Goal: Transaction & Acquisition: Purchase product/service

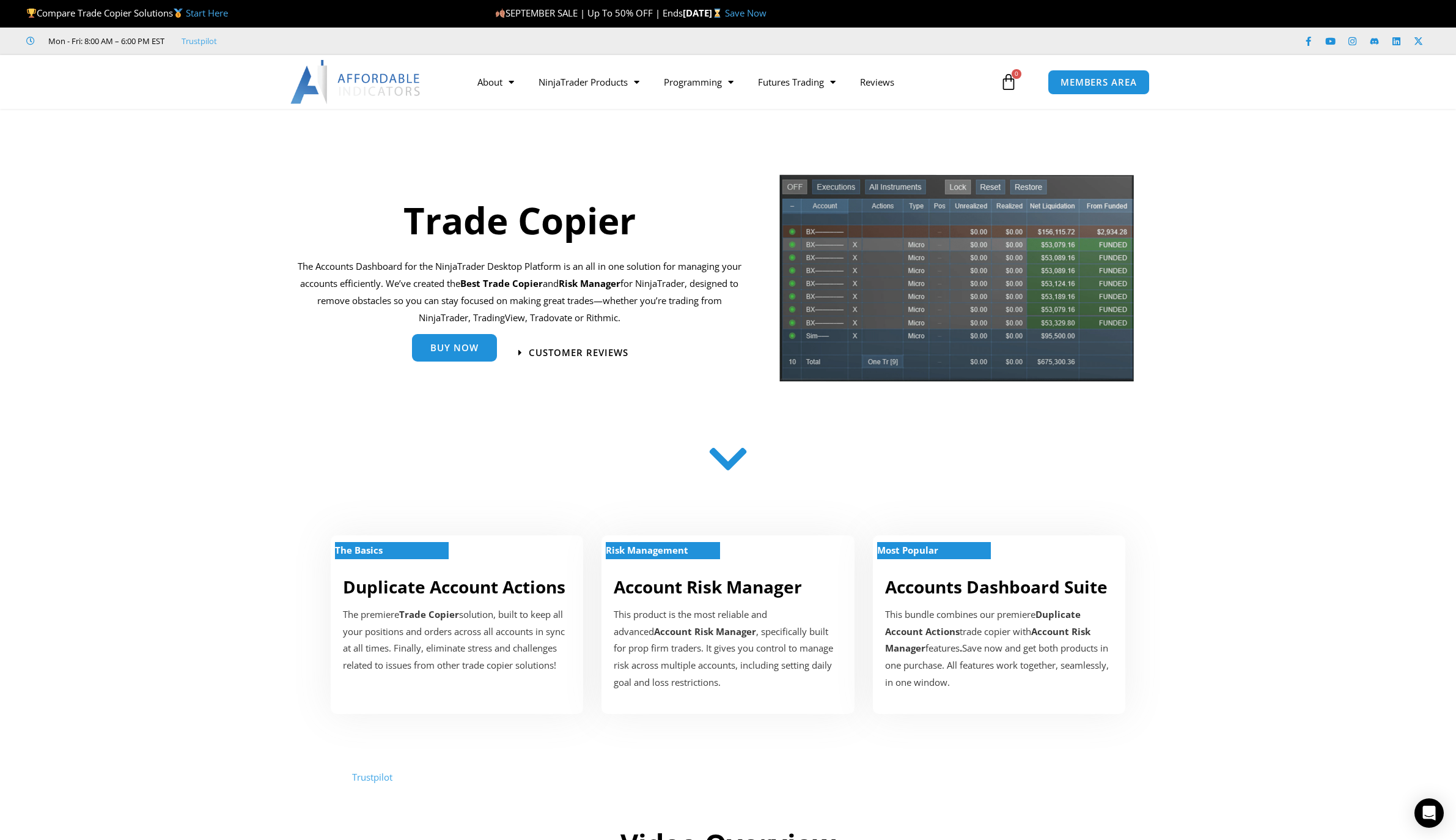
click at [463, 350] on span "Buy Now" at bounding box center [454, 348] width 48 height 9
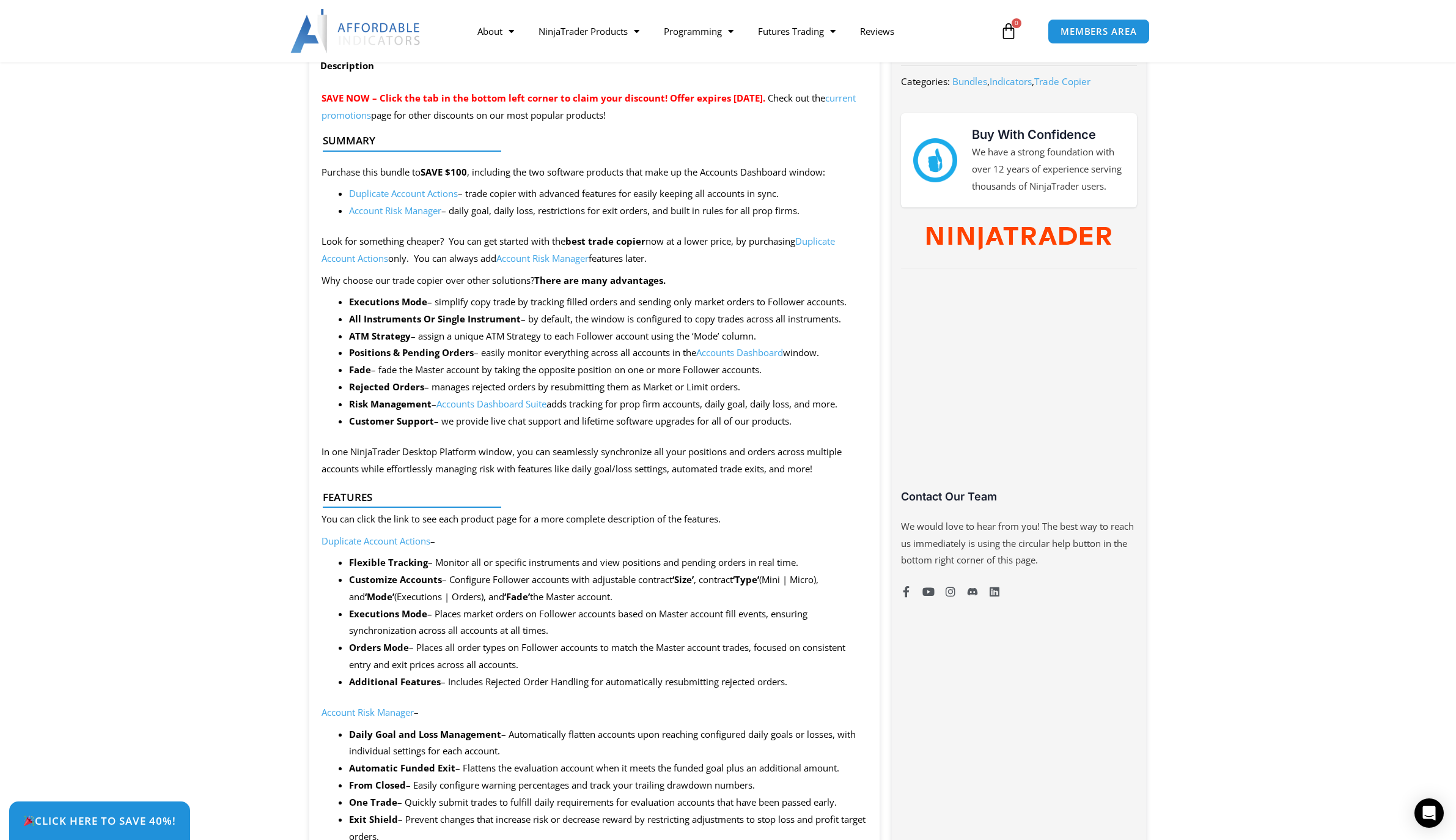
scroll to position [183, 0]
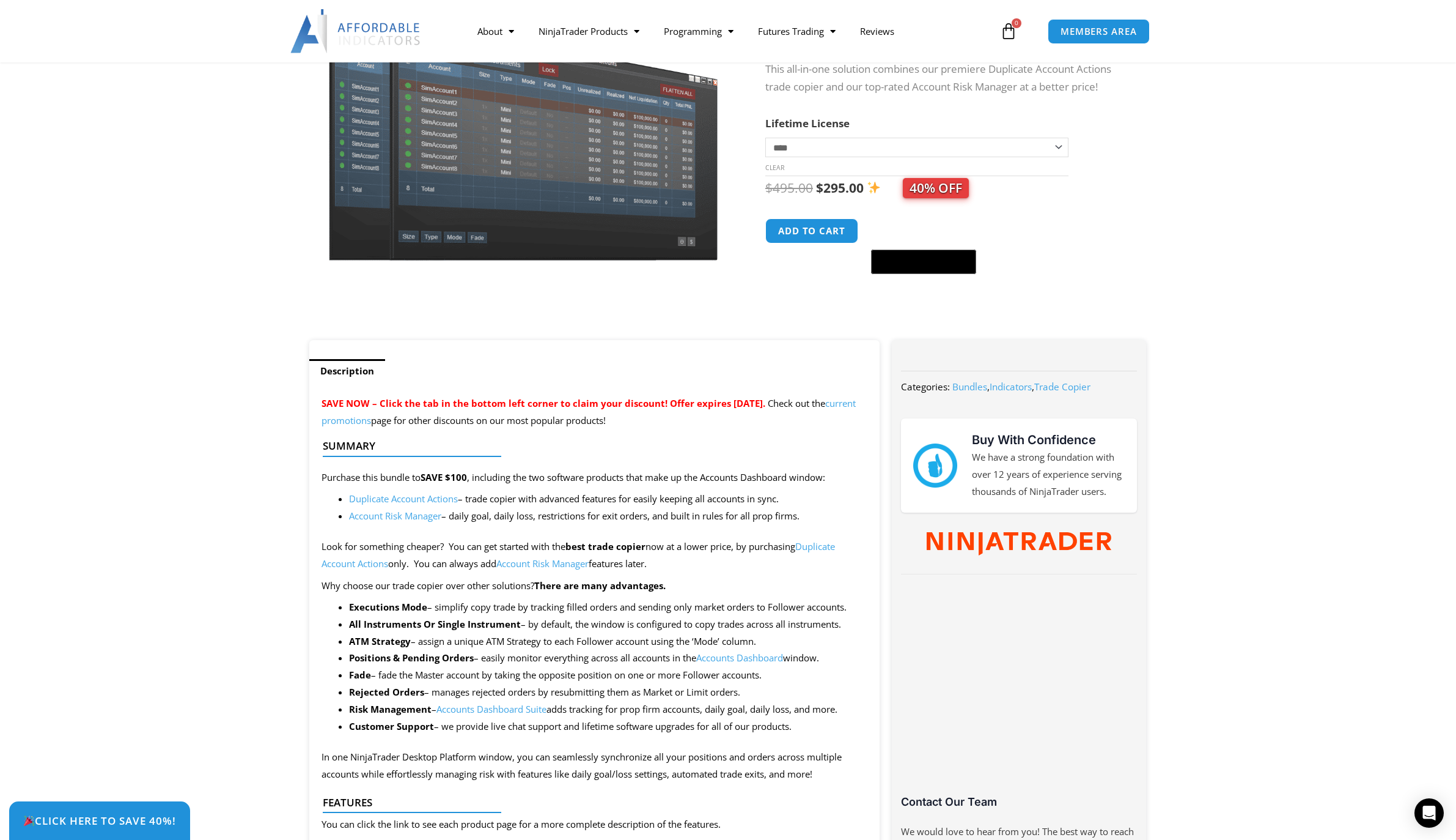
click at [427, 421] on link "current promotions" at bounding box center [589, 411] width 535 height 29
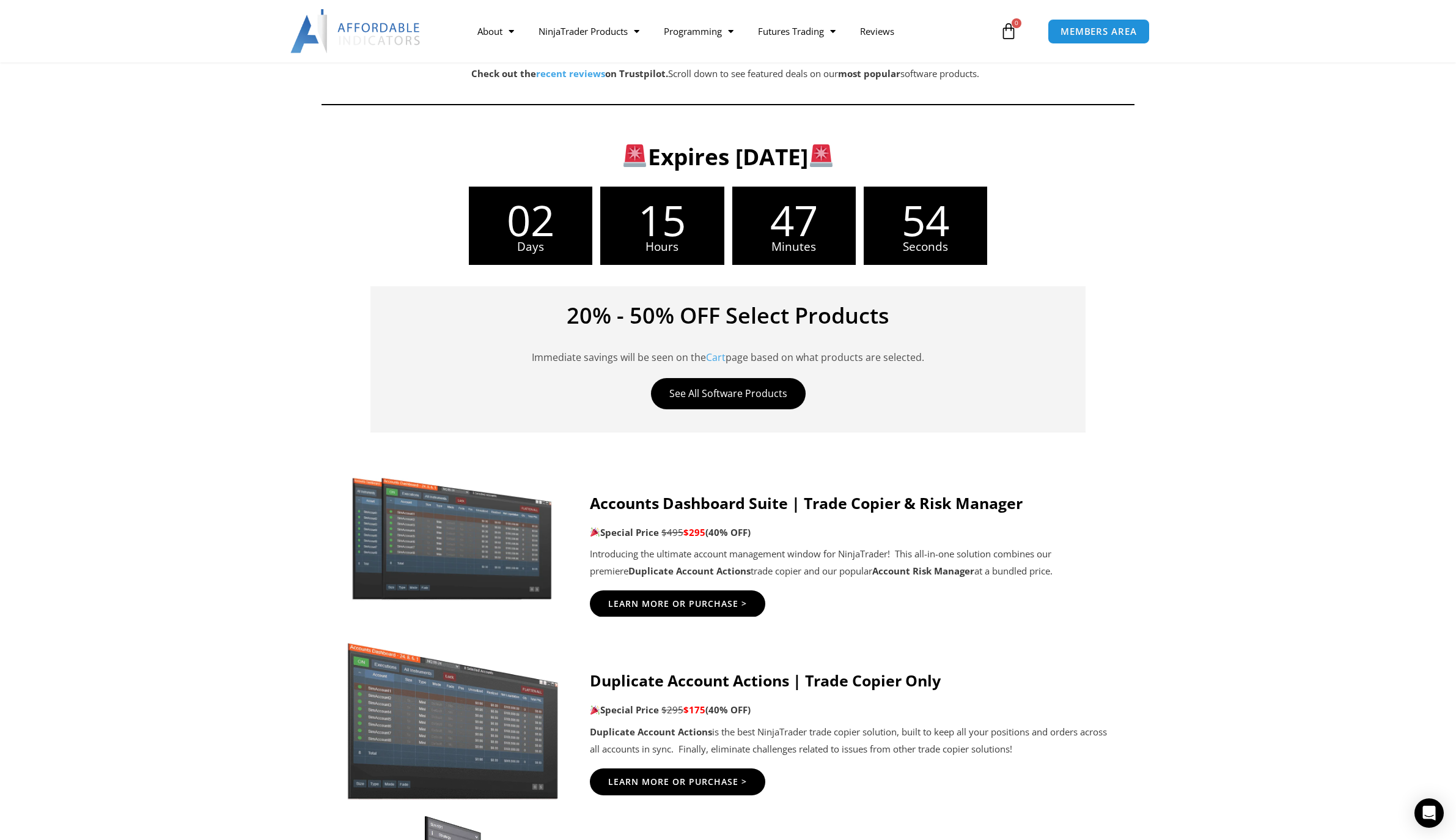
scroll to position [306, 0]
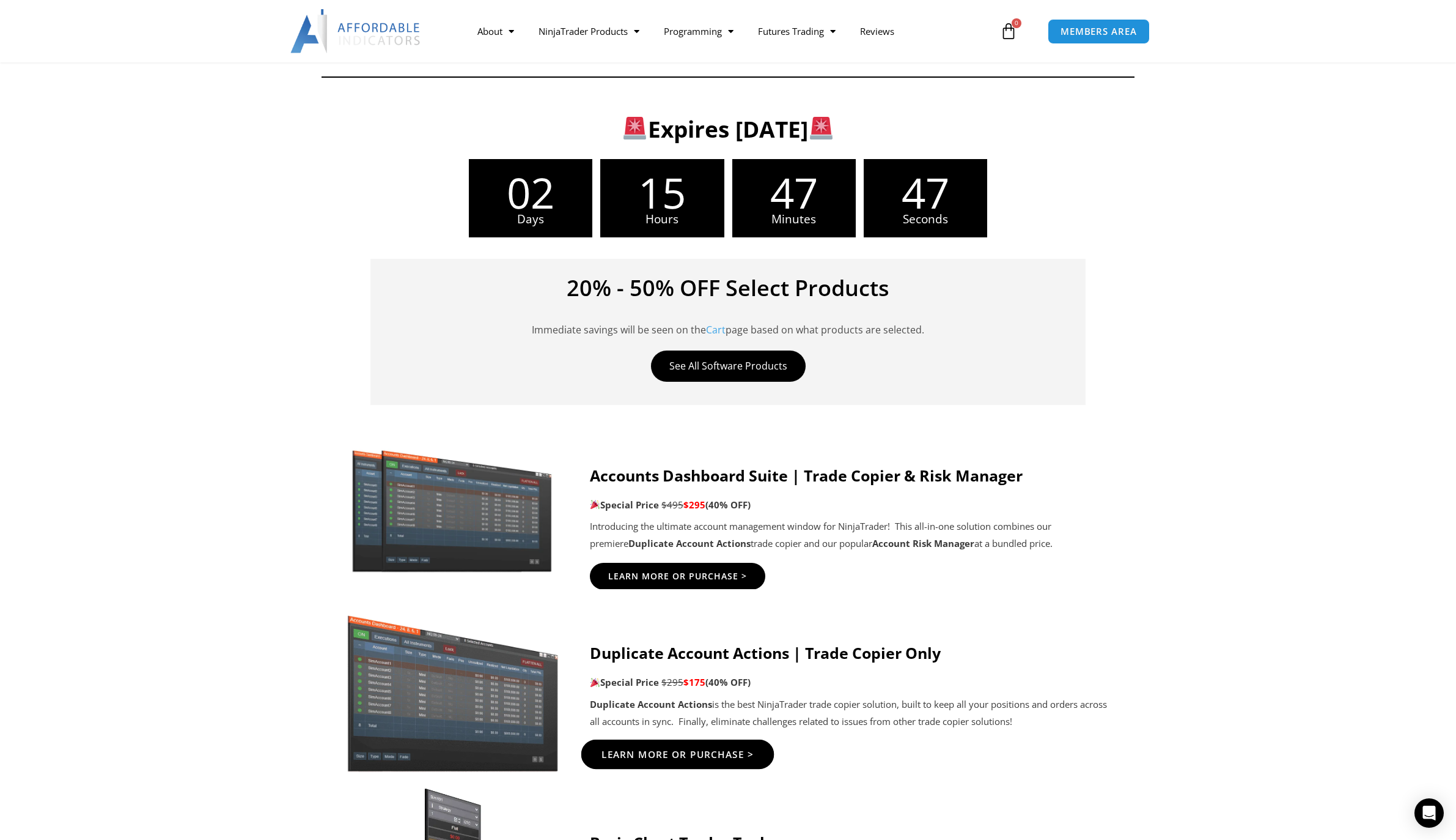
click at [656, 749] on span "Learn More Or Purchase >" at bounding box center [678, 753] width 153 height 9
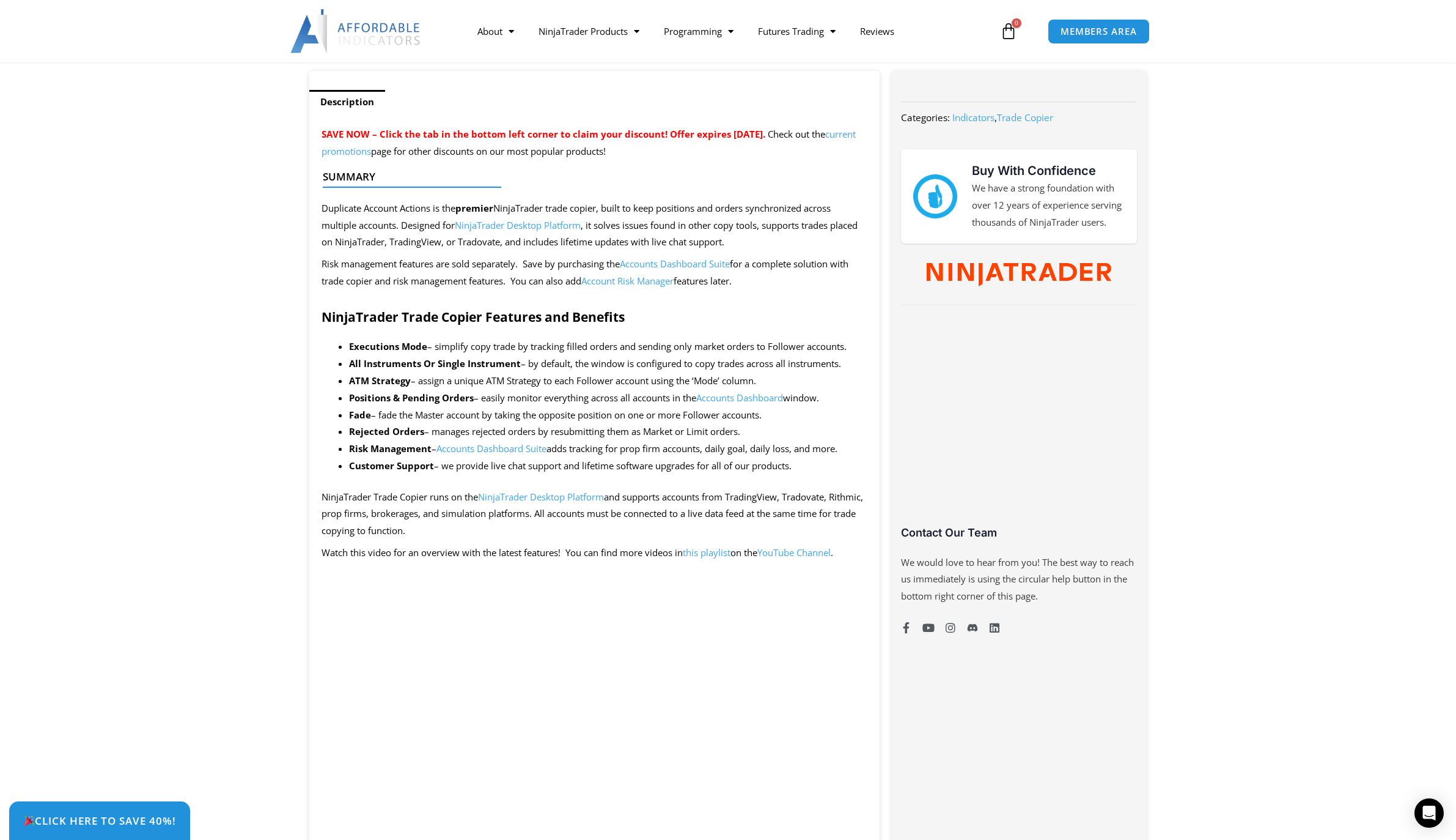
scroll to position [673, 0]
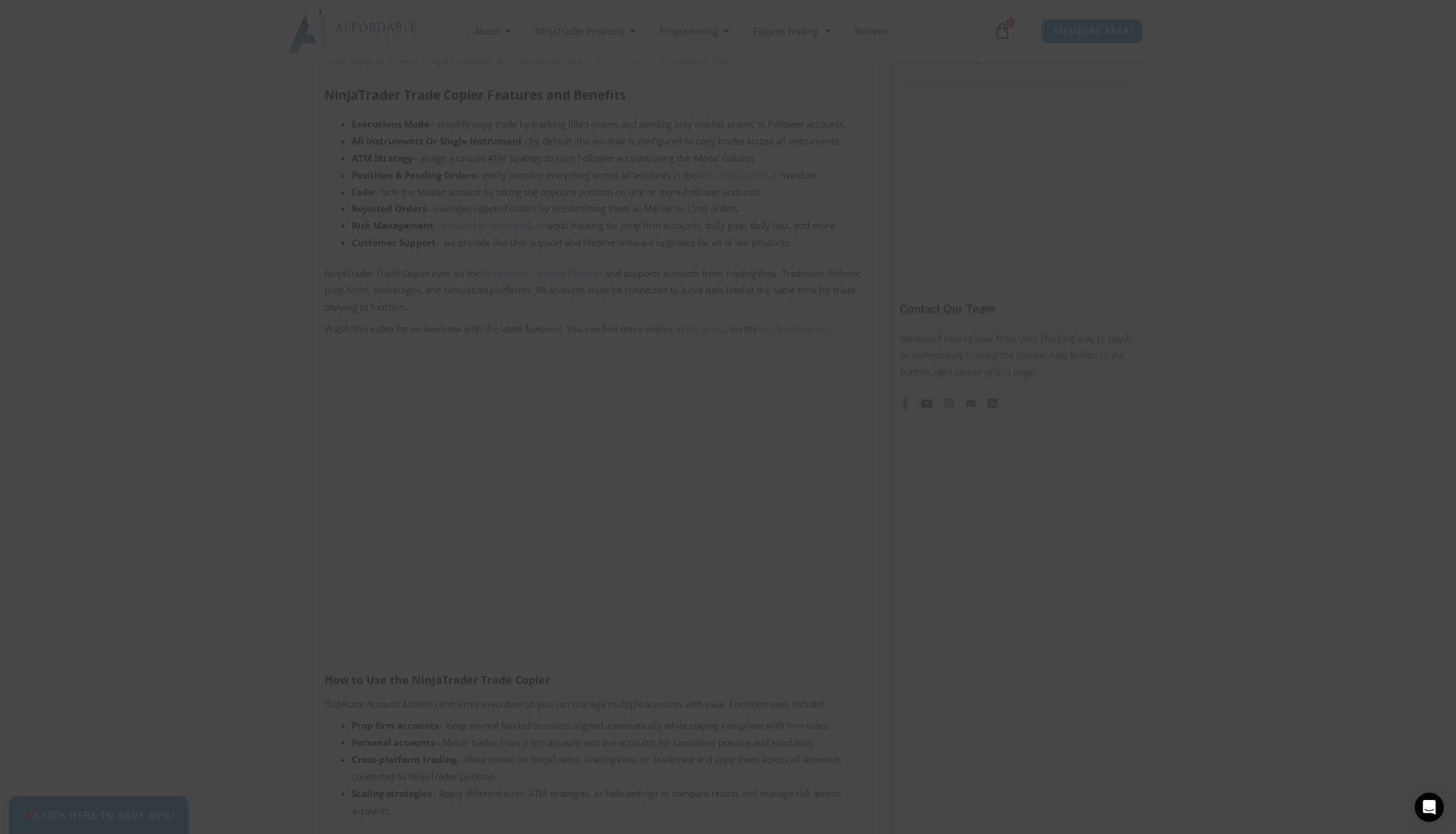
click at [961, 98] on span at bounding box center [961, 100] width 19 height 7
